Goal: Find specific page/section

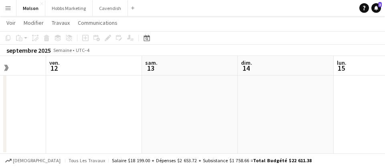
scroll to position [0, 229]
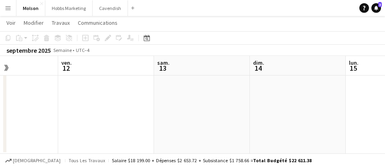
click at [10, 68] on app-board-header-date "jeu. 11" at bounding box center [10, 65] width 96 height 19
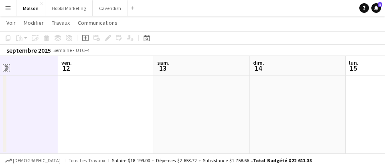
click at [4, 69] on app-icon "Agrandir/réduire" at bounding box center [6, 68] width 8 height 6
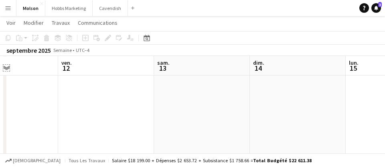
click at [4, 68] on app-icon "Agrandir/réduire" at bounding box center [6, 68] width 6 height 8
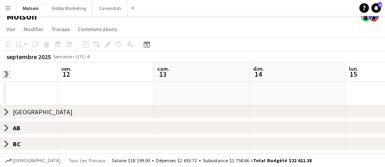
scroll to position [0, 0]
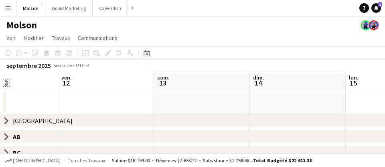
click at [7, 84] on app-icon "Agrandir/réduire" at bounding box center [6, 83] width 8 height 6
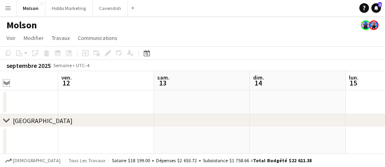
click at [7, 84] on app-icon "Agrandir/réduire" at bounding box center [6, 83] width 6 height 8
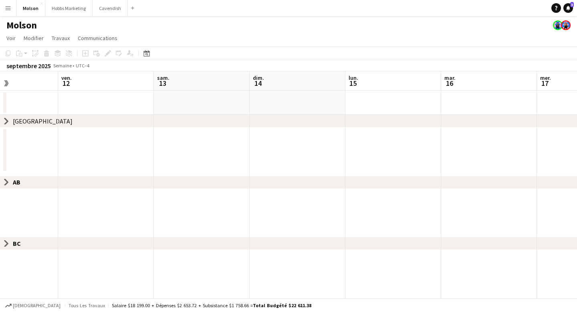
click at [4, 106] on div at bounding box center [4, 102] width 3 height 20
click at [5, 81] on app-icon "Agrandir/réduire" at bounding box center [6, 83] width 8 height 6
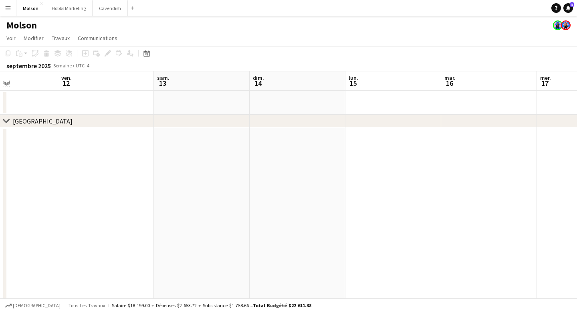
click at [5, 81] on app-icon "Agrandir/réduire" at bounding box center [6, 83] width 6 height 8
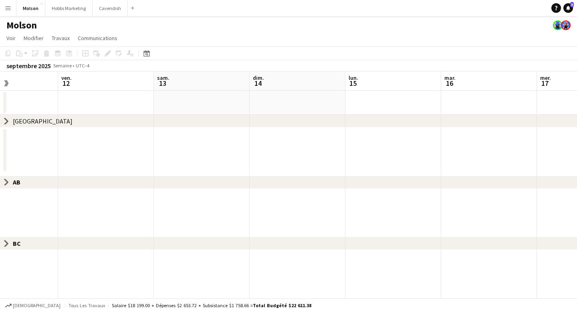
click at [8, 124] on icon "chevron-right" at bounding box center [6, 121] width 6 height 6
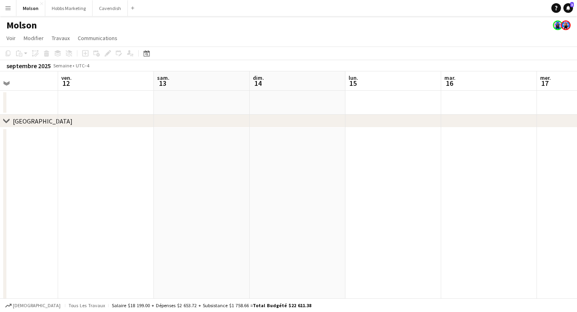
click at [8, 123] on icon "chevron-right" at bounding box center [6, 121] width 6 height 6
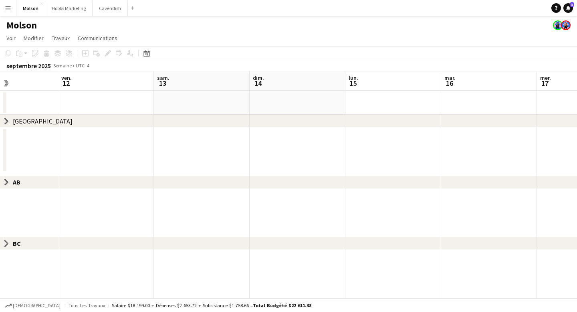
click at [7, 121] on icon at bounding box center [6, 121] width 3 height 6
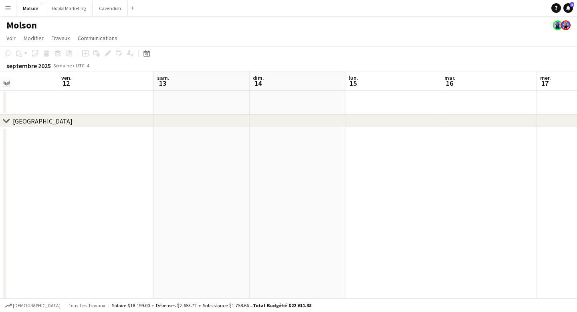
click at [7, 83] on app-icon "Agrandir/réduire" at bounding box center [6, 83] width 6 height 8
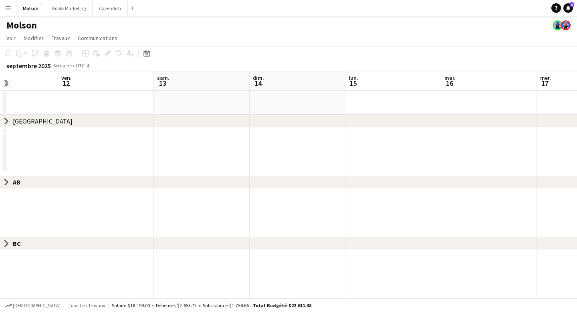
click at [7, 83] on app-icon "Agrandir/réduire" at bounding box center [6, 83] width 8 height 6
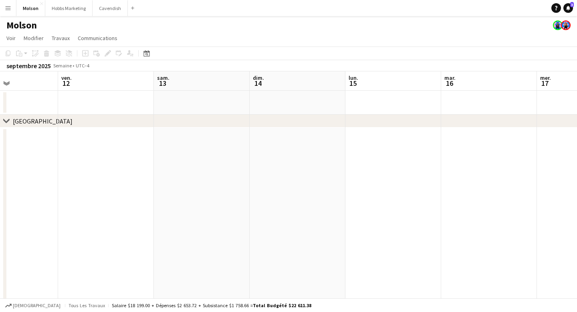
click at [9, 123] on icon "chevron-right" at bounding box center [6, 121] width 6 height 6
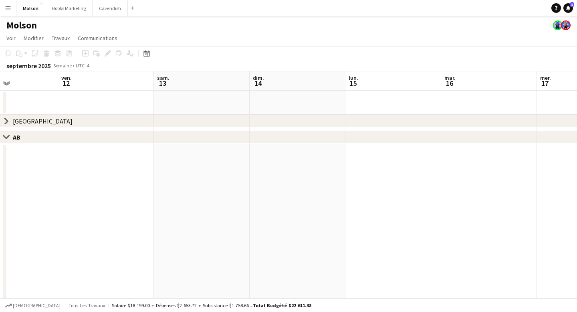
click at [9, 123] on icon "chevron-right" at bounding box center [6, 121] width 6 height 6
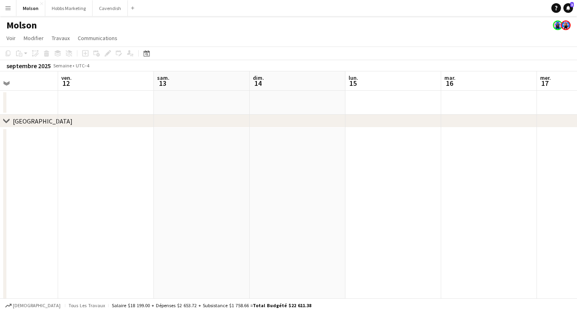
click at [9, 123] on icon "chevron-right" at bounding box center [6, 121] width 6 height 6
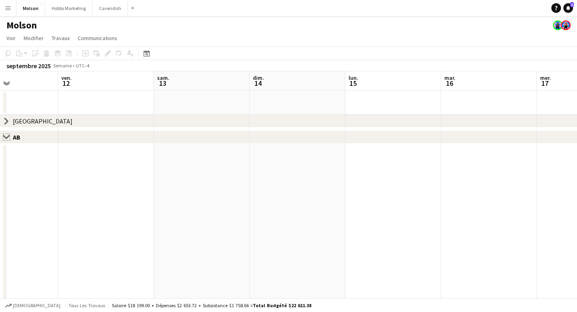
click at [6, 137] on app-icon "Fermer l'ensemble" at bounding box center [6, 137] width 6 height 6
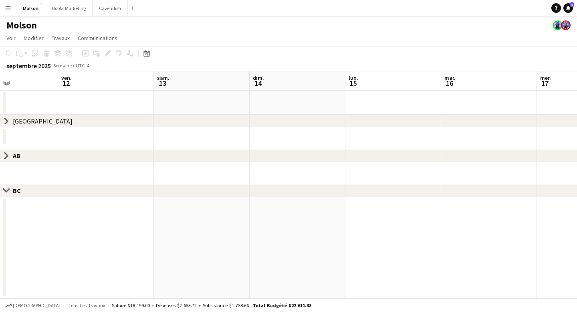
click at [8, 167] on app-icon "Fermer l'ensemble" at bounding box center [6, 190] width 6 height 6
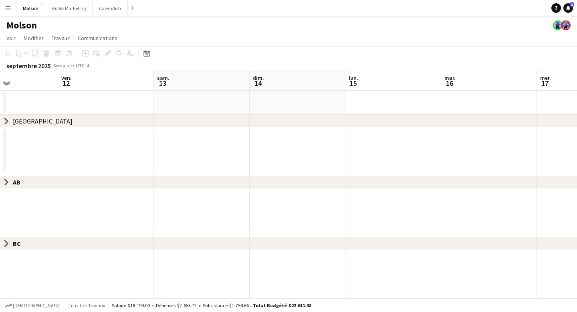
click at [4, 167] on app-icon "Fermer l'ensemble" at bounding box center [6, 243] width 6 height 6
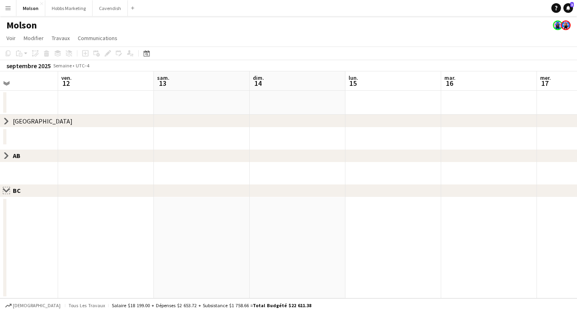
click at [5, 167] on app-icon "Fermer l'ensemble" at bounding box center [6, 190] width 6 height 6
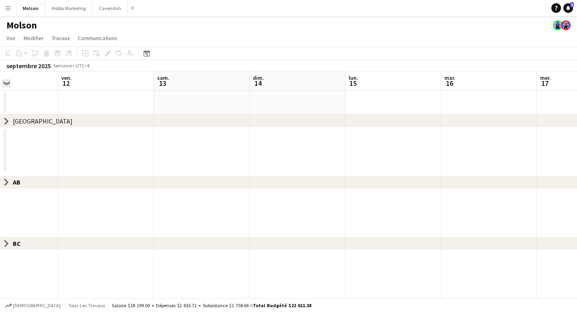
click at [8, 85] on app-icon "Agrandir/réduire" at bounding box center [6, 83] width 6 height 8
click at [8, 85] on app-icon "Agrandir/réduire" at bounding box center [6, 83] width 8 height 6
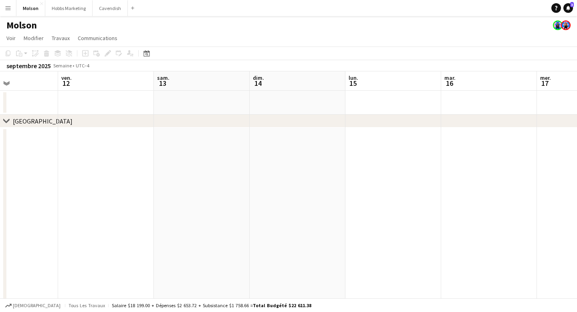
click at [7, 123] on icon "chevron-right" at bounding box center [6, 121] width 6 height 6
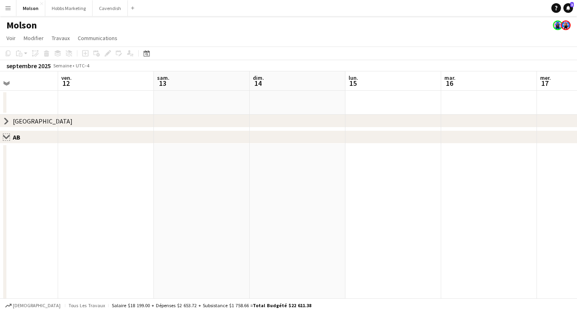
click at [7, 139] on app-icon "Fermer l'ensemble" at bounding box center [6, 137] width 6 height 6
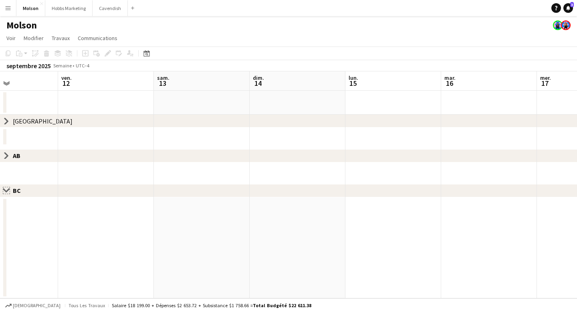
click at [9, 167] on app-icon "Fermer l'ensemble" at bounding box center [6, 190] width 6 height 6
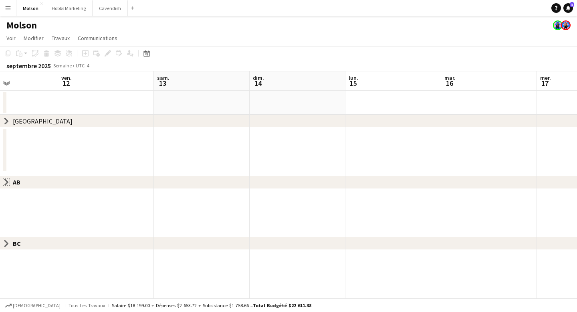
click at [5, 167] on app-icon "Fermer l'ensemble" at bounding box center [6, 182] width 6 height 6
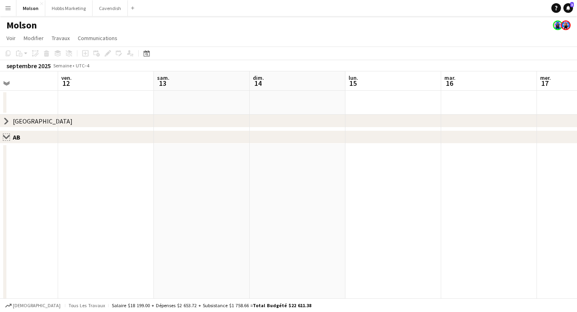
click at [4, 139] on app-icon "Fermer l'ensemble" at bounding box center [6, 137] width 6 height 6
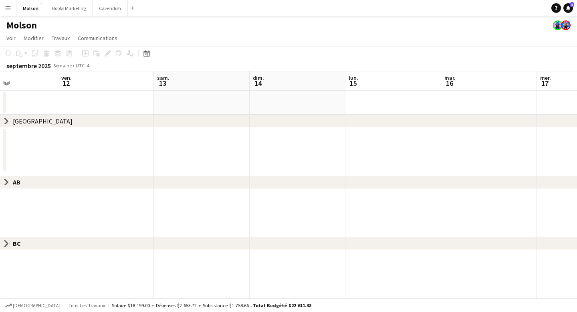
click at [6, 167] on app-icon "Fermer l'ensemble" at bounding box center [6, 243] width 6 height 6
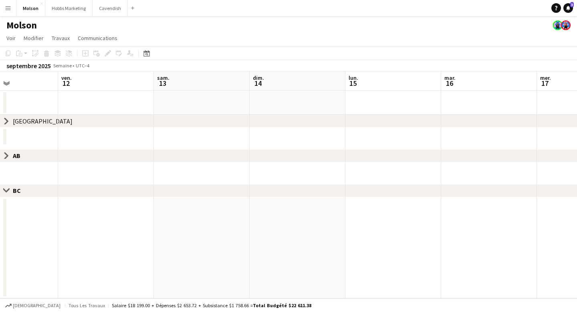
click at [1, 167] on div "Fermer l'ensemble [GEOGRAPHIC_DATA]" at bounding box center [288, 190] width 577 height 13
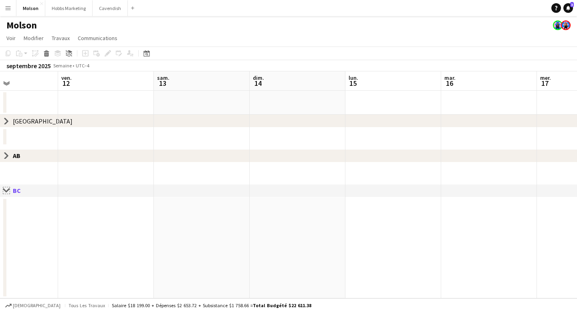
click at [4, 167] on app-icon "Fermer l'ensemble" at bounding box center [6, 190] width 6 height 6
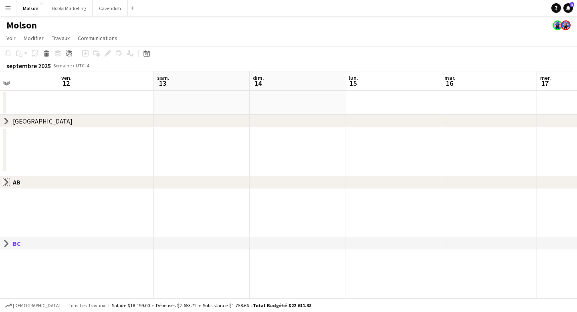
click at [6, 167] on app-icon "Fermer l'ensemble" at bounding box center [6, 182] width 6 height 6
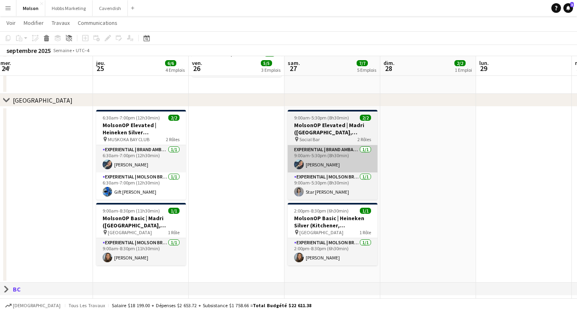
scroll to position [252, 0]
